Goal: Task Accomplishment & Management: Manage account settings

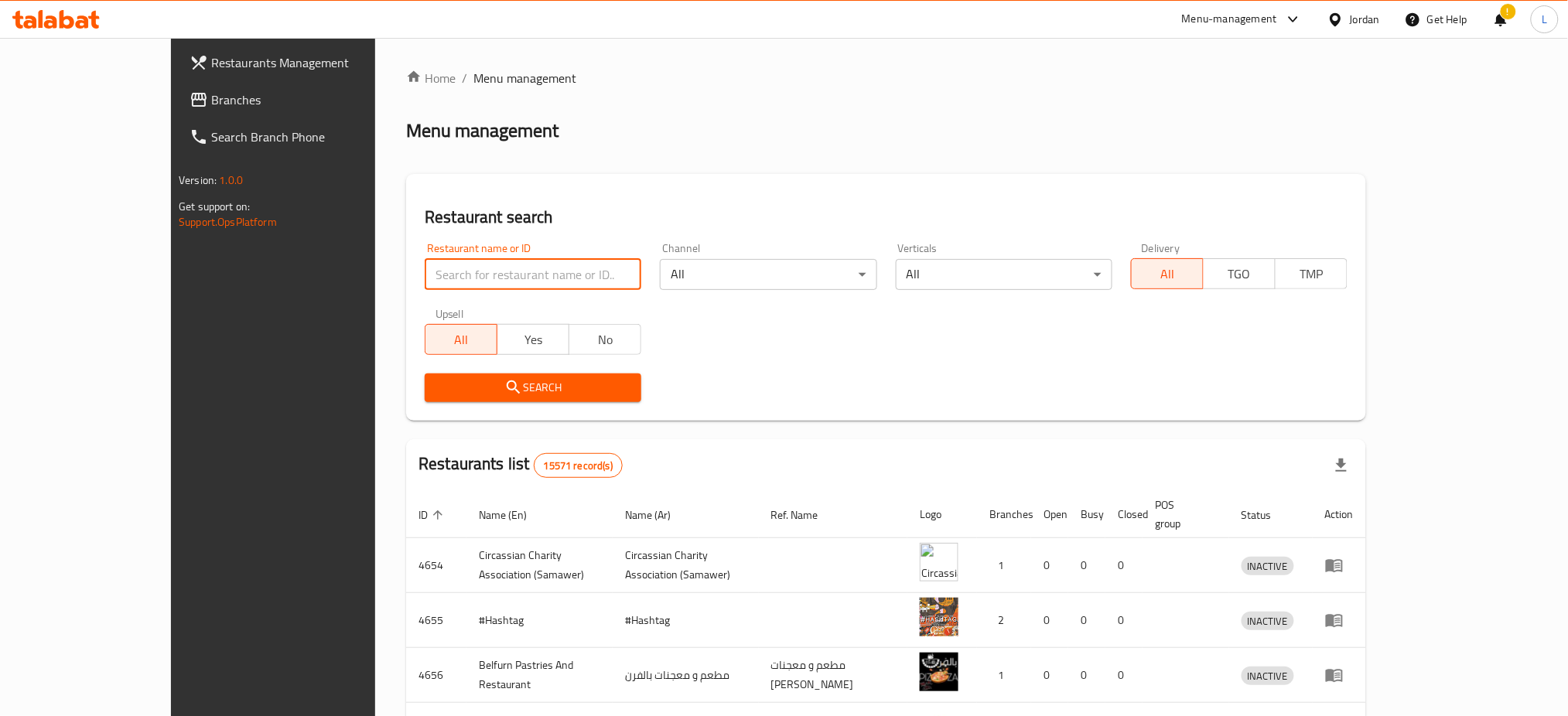
click at [425, 273] on input "search" at bounding box center [532, 274] width 217 height 31
type input "khayal"
click button "Search" at bounding box center [532, 387] width 217 height 28
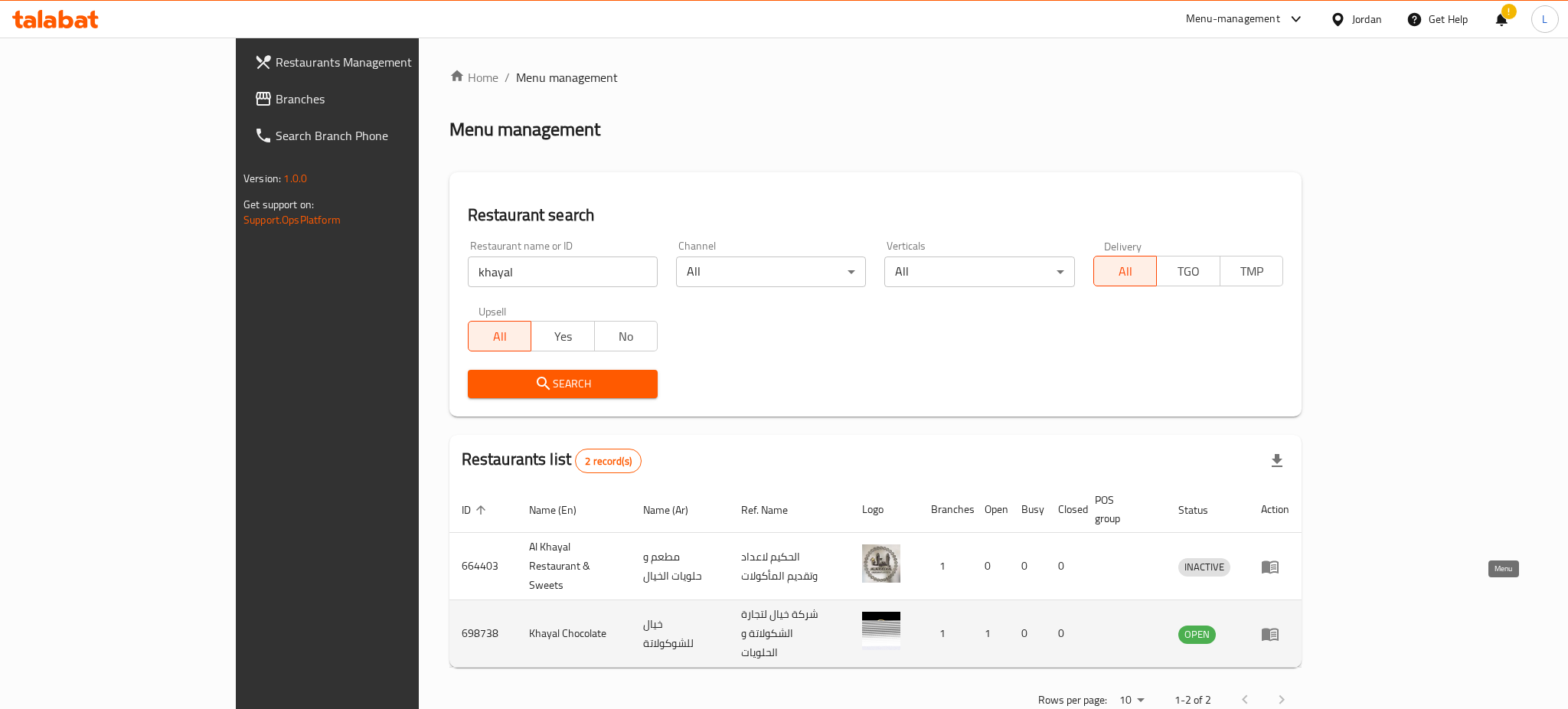
click at [1278, 628] on icon "enhanced table" at bounding box center [1270, 634] width 17 height 13
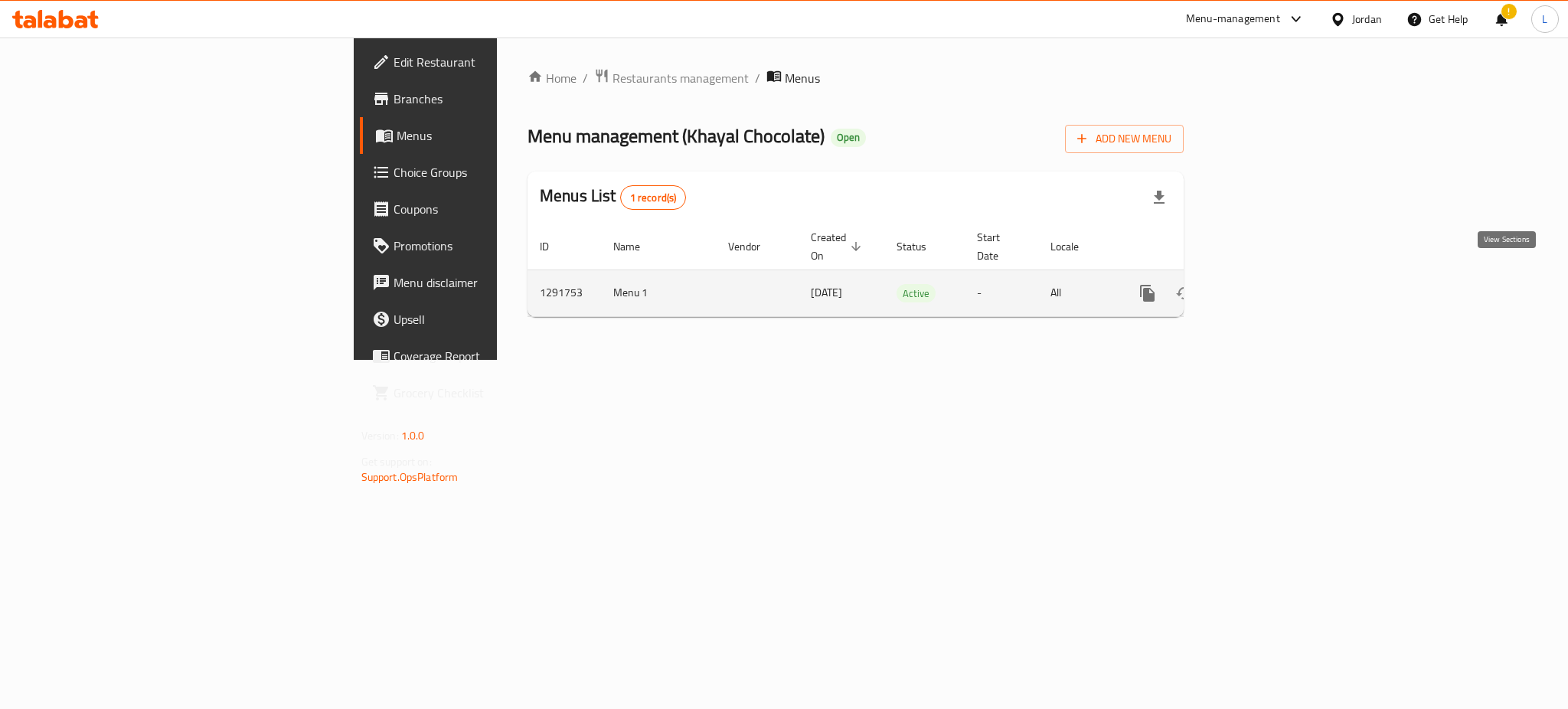
click at [1267, 284] on icon "enhanced table" at bounding box center [1258, 294] width 19 height 19
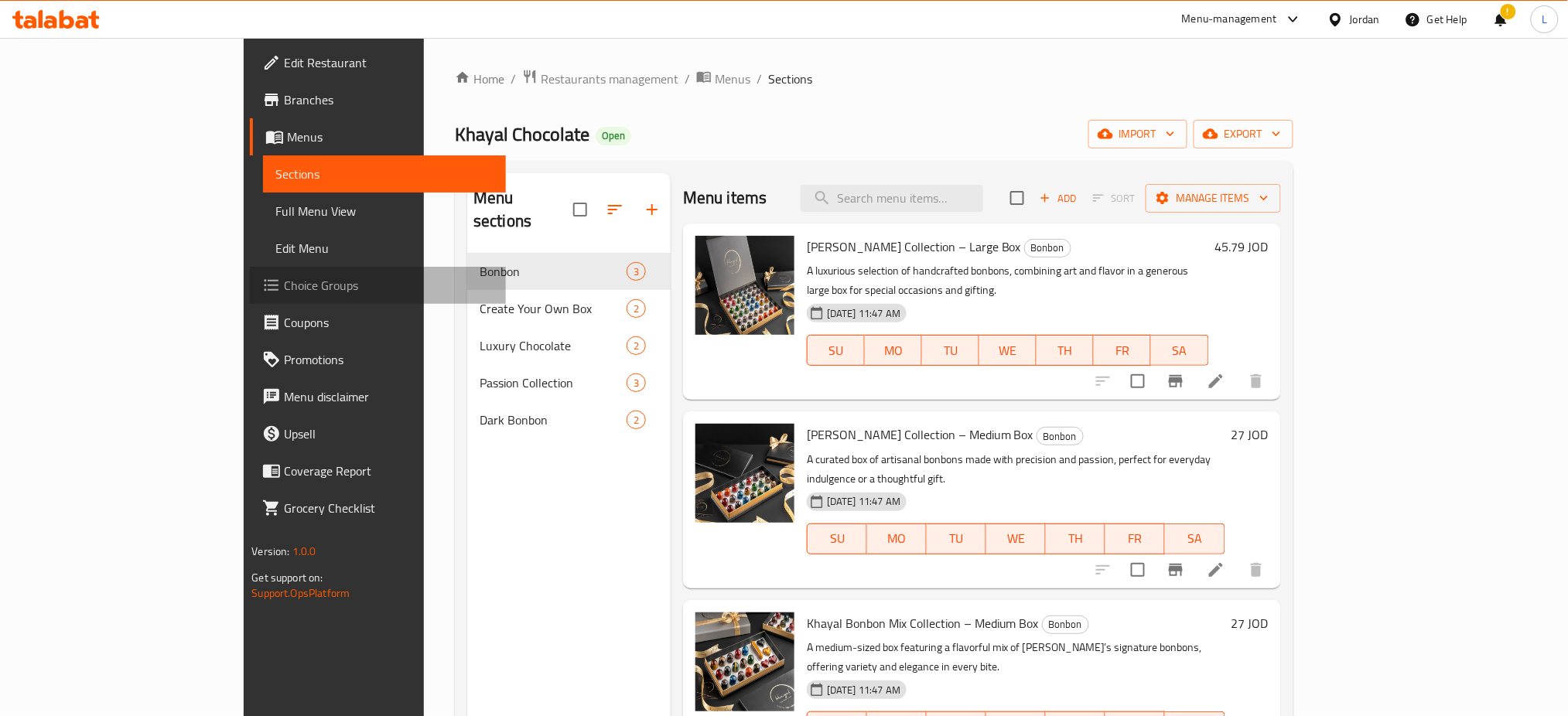
click at [284, 276] on span "Choice Groups" at bounding box center [388, 286] width 210 height 19
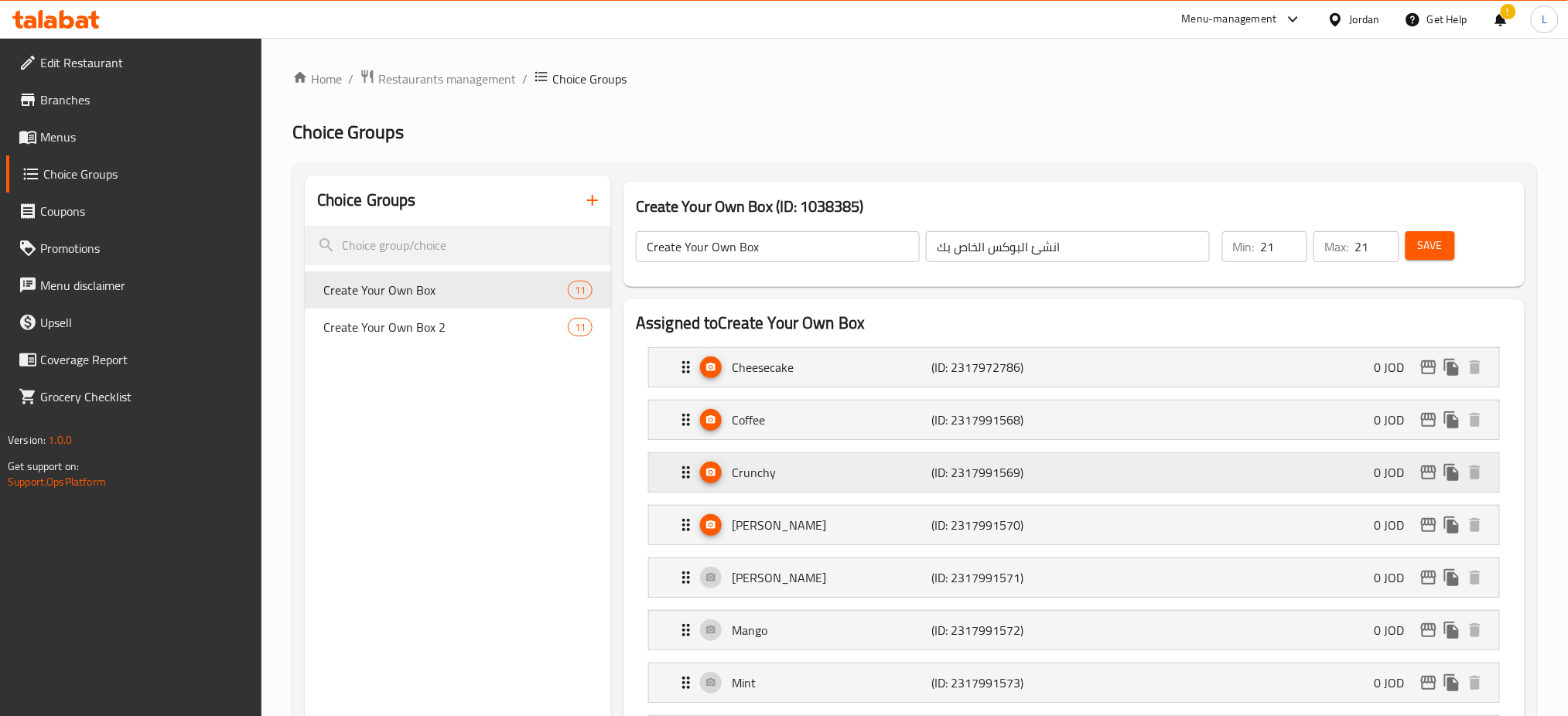
click at [852, 474] on p "Crunchy" at bounding box center [831, 473] width 199 height 19
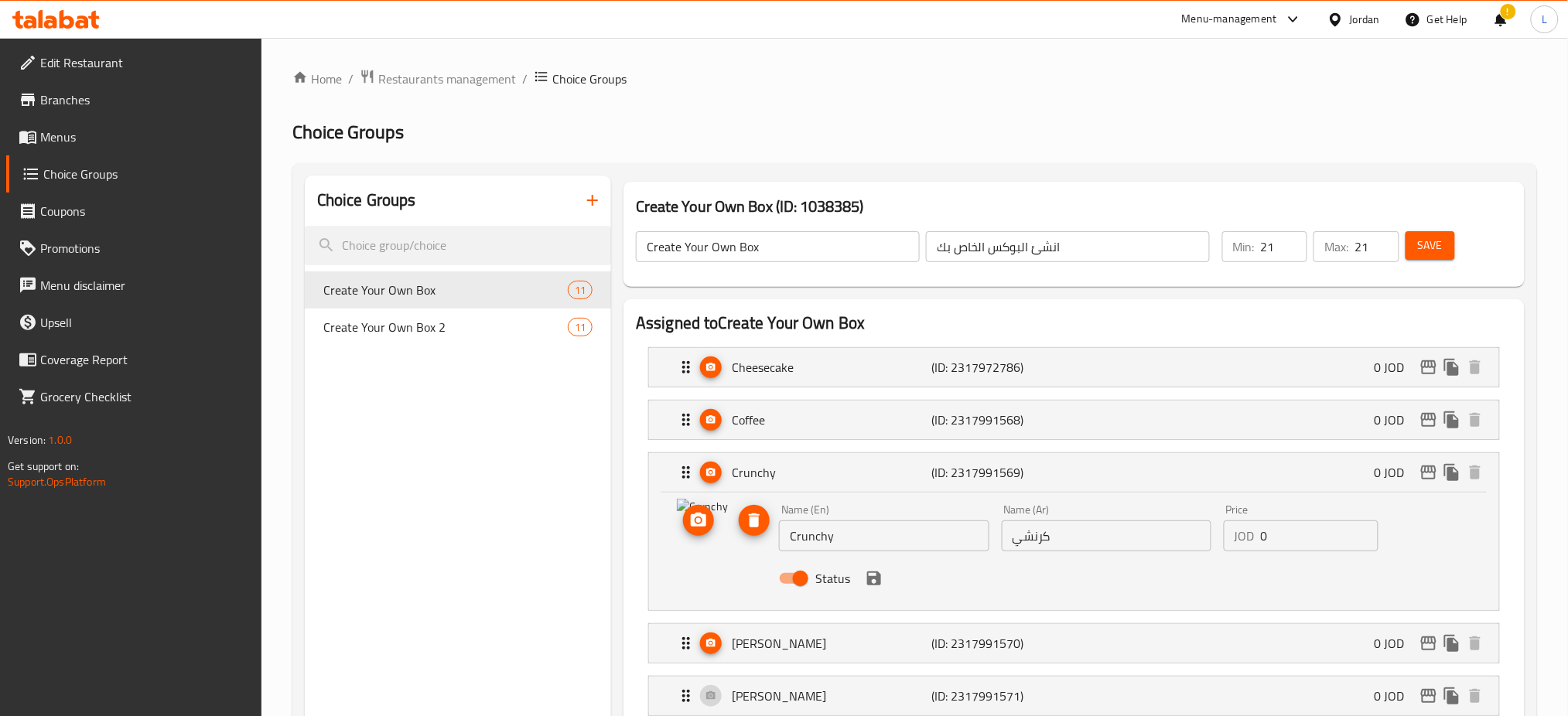
drag, startPoint x: 736, startPoint y: 505, endPoint x: 516, endPoint y: 512, distance: 220.1
click at [1431, 236] on span "Save" at bounding box center [1430, 245] width 25 height 19
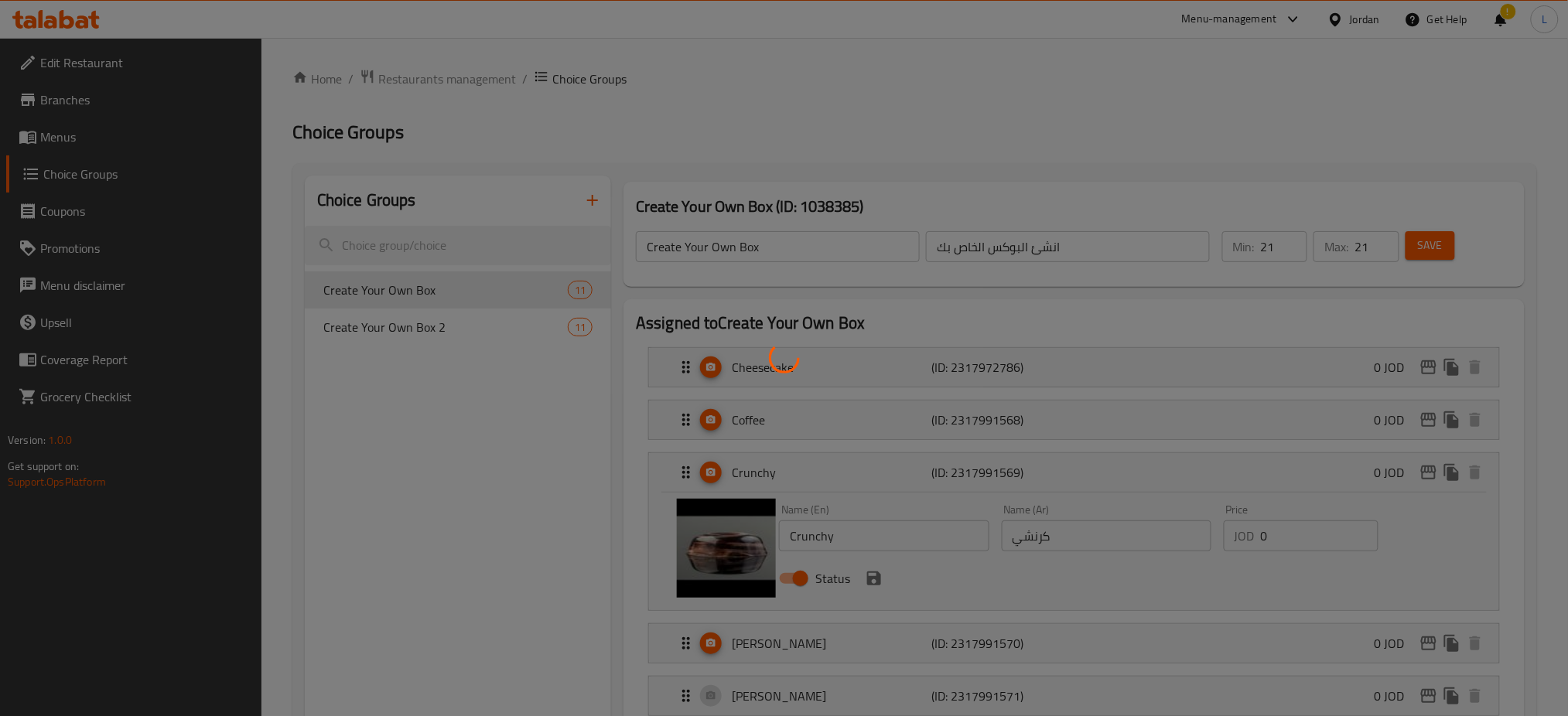
click at [862, 587] on div at bounding box center [784, 358] width 1568 height 716
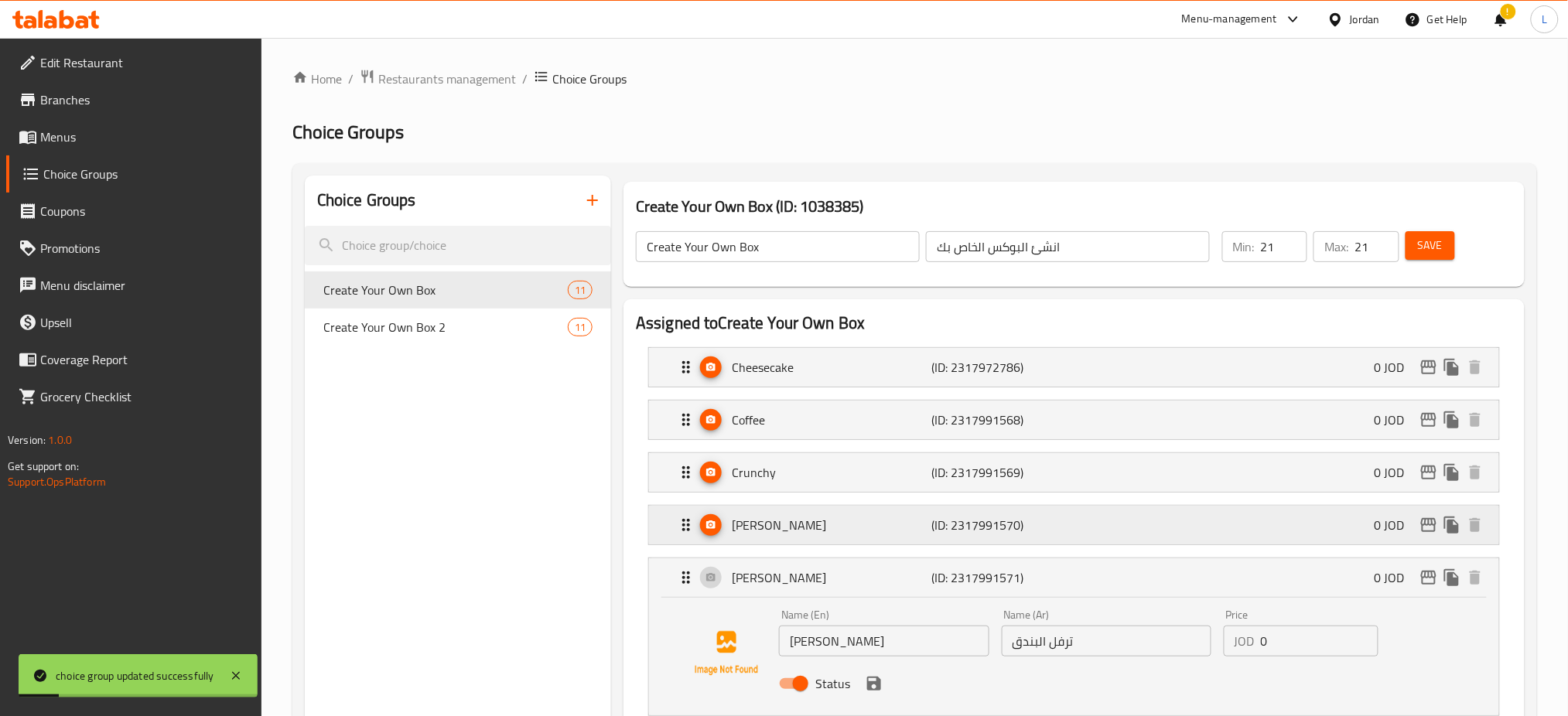
click at [836, 523] on p "[PERSON_NAME]" at bounding box center [831, 525] width 199 height 19
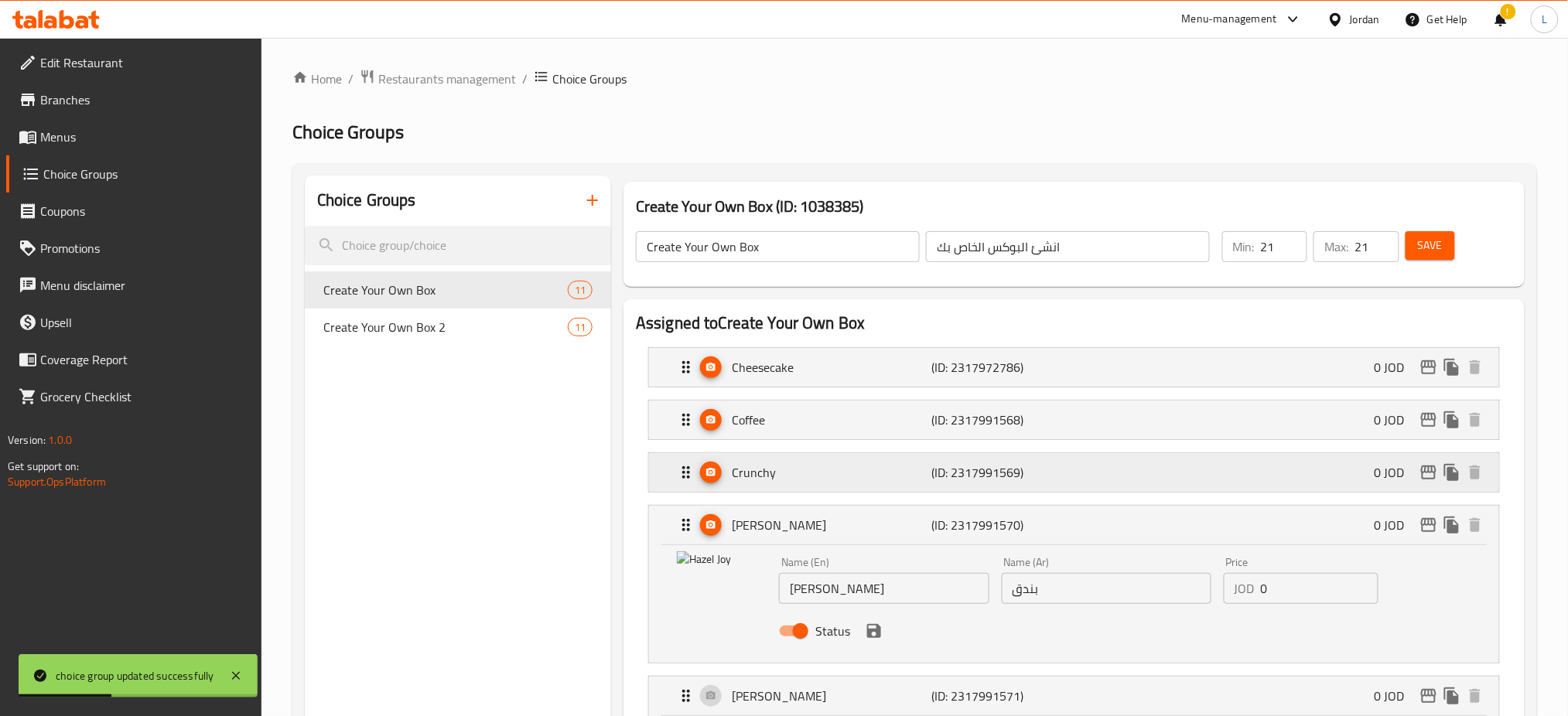
click at [825, 463] on div "Crunchy (ID: 2317991569) 0 JOD" at bounding box center [1078, 472] width 803 height 39
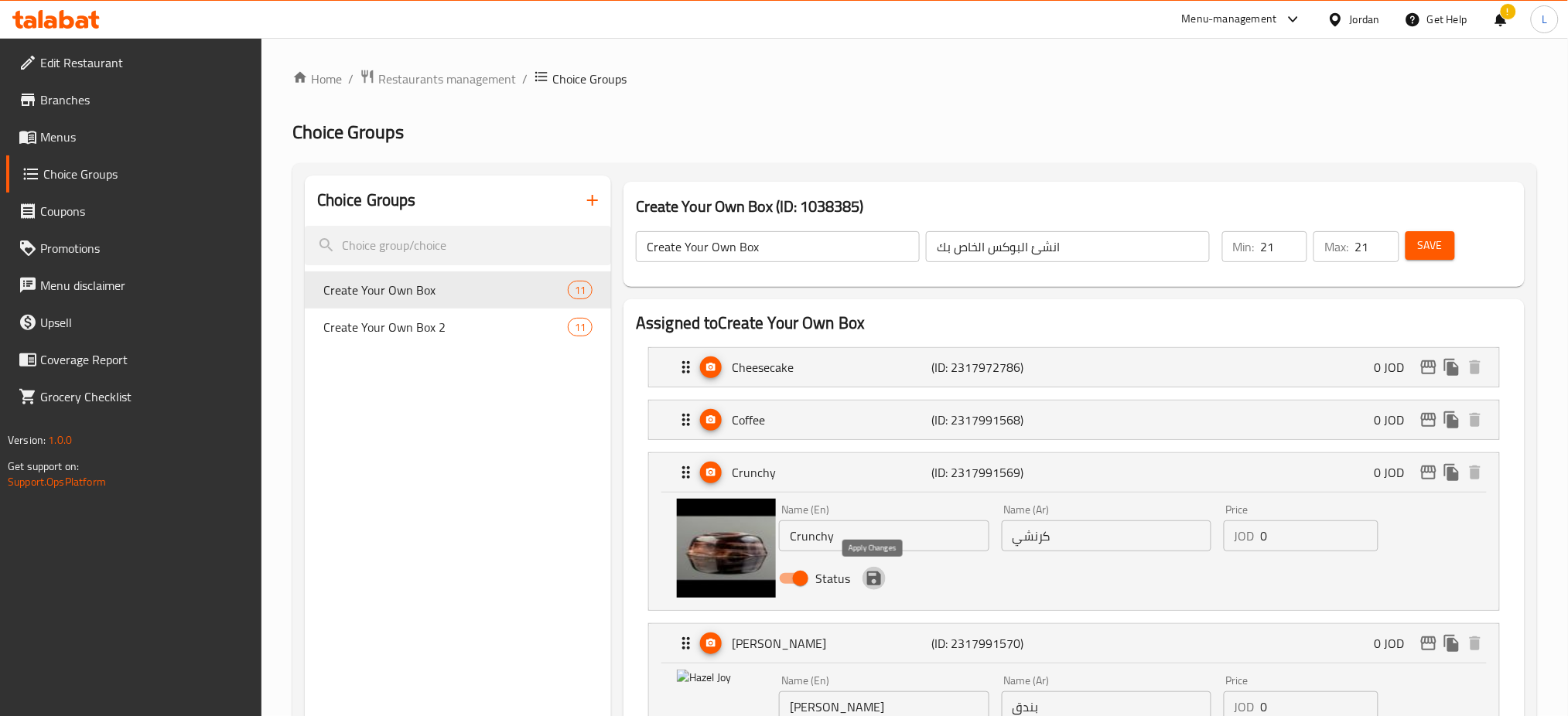
click at [880, 579] on icon "save" at bounding box center [874, 579] width 14 height 14
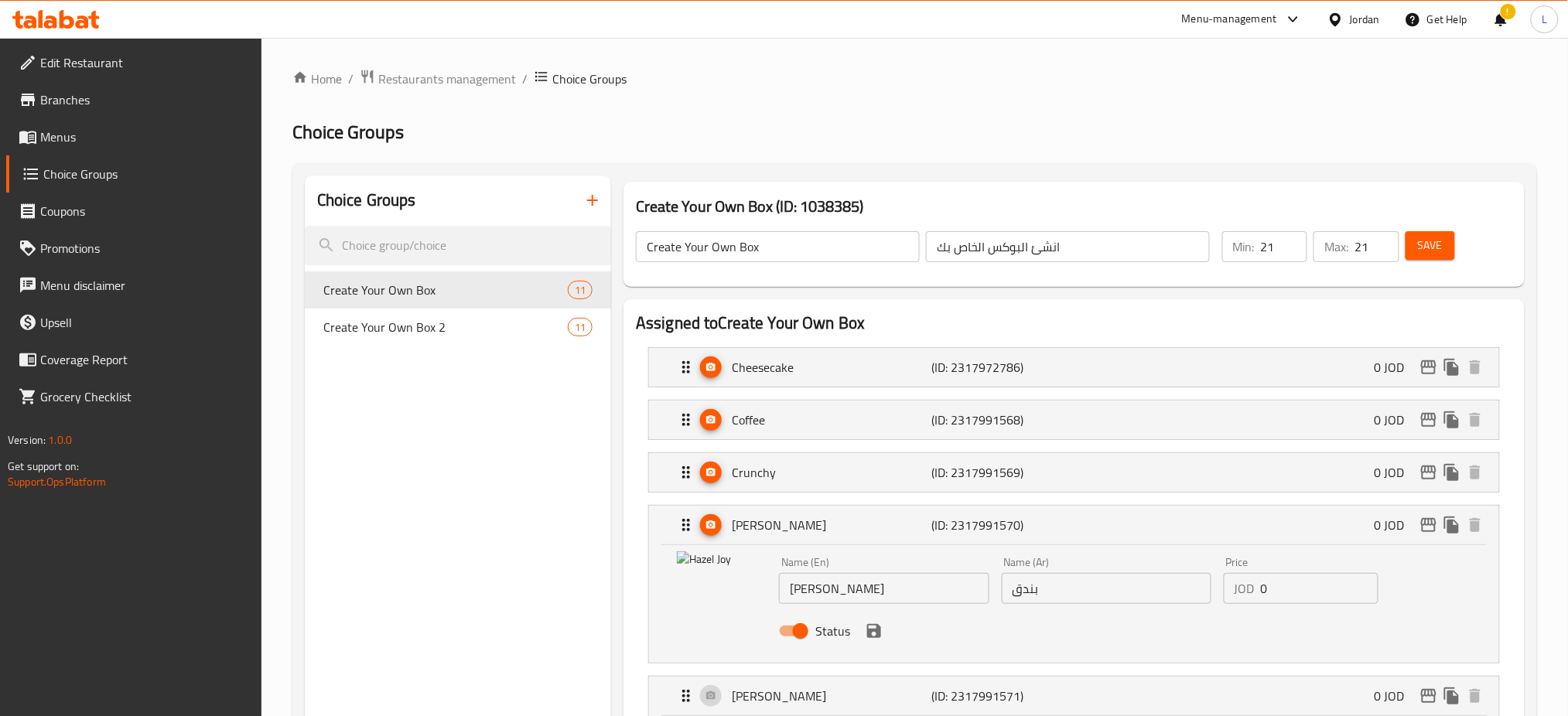
click at [1432, 243] on span "Save" at bounding box center [1430, 245] width 25 height 19
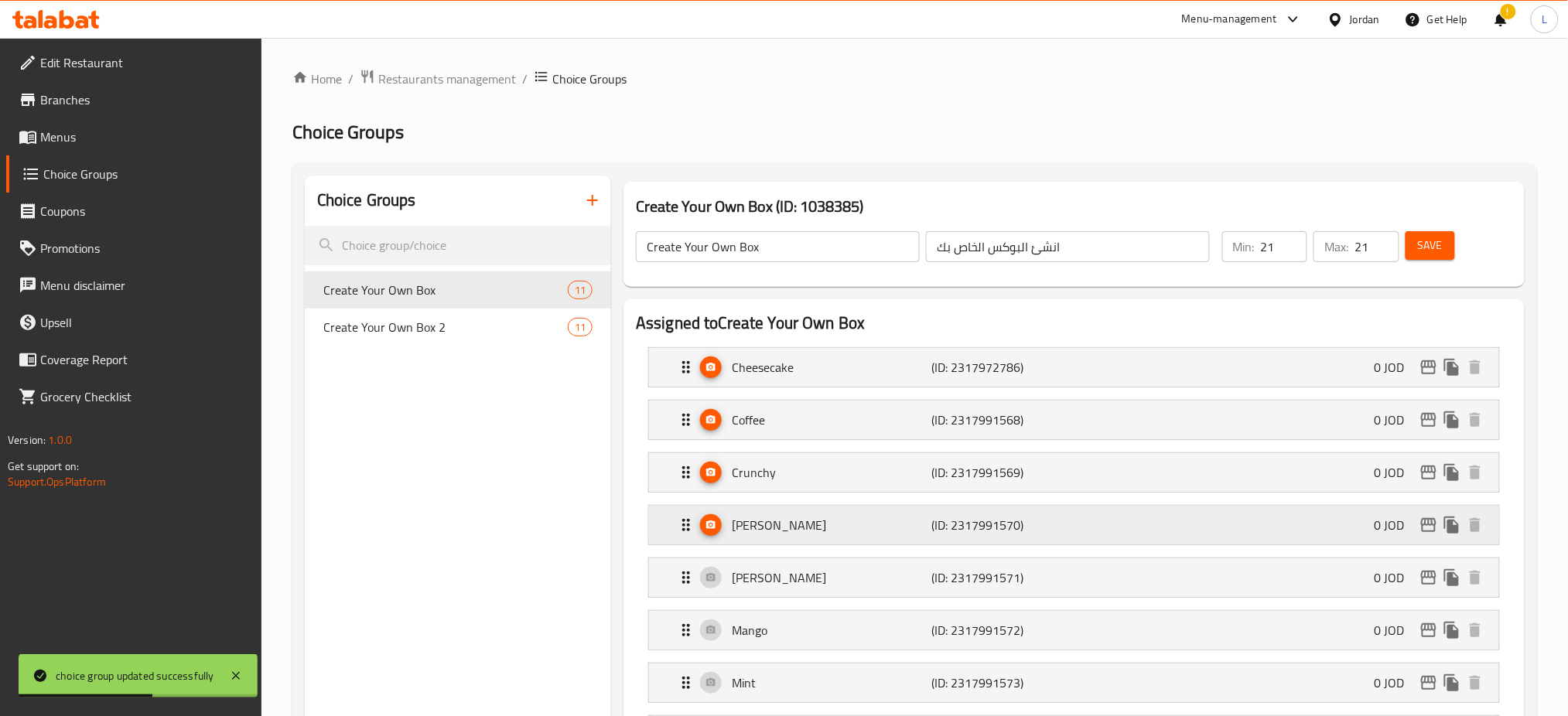
click at [839, 518] on p "[PERSON_NAME]" at bounding box center [831, 525] width 199 height 19
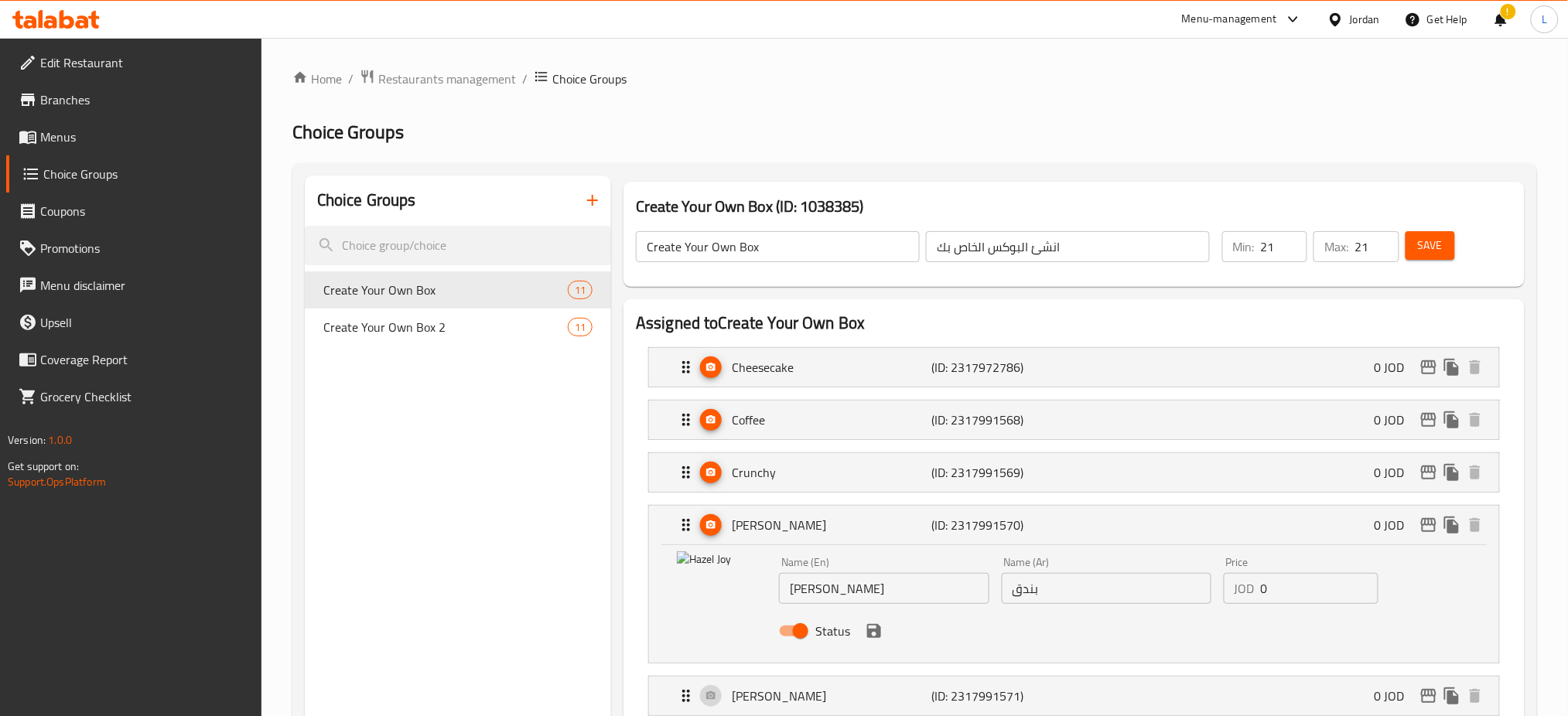
click at [463, 74] on span "Restaurants management" at bounding box center [447, 79] width 138 height 19
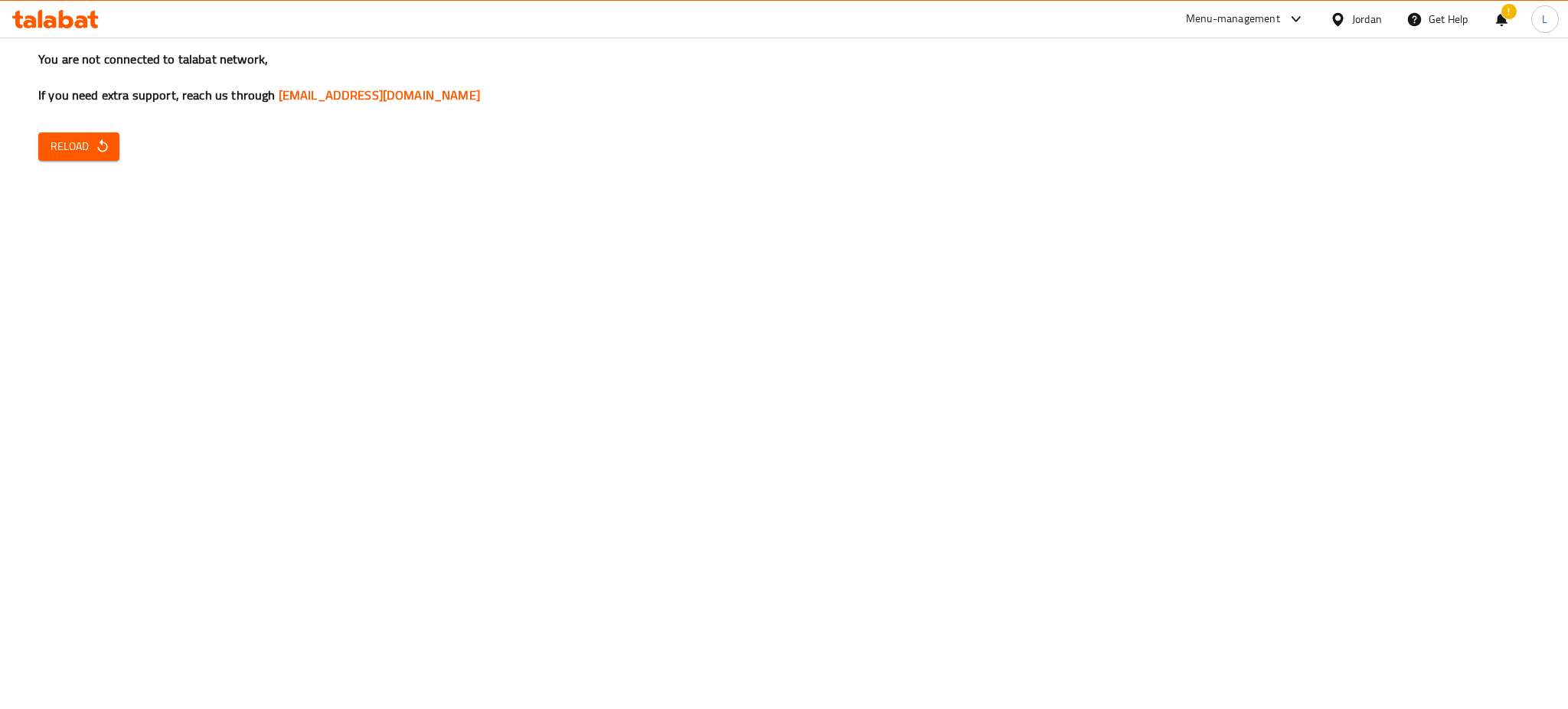
click at [116, 381] on div "You are not connected to talabat network, If you need extra support, reach us t…" at bounding box center [784, 354] width 1568 height 709
click at [107, 152] on icon "button" at bounding box center [102, 146] width 15 height 15
